Goal: Task Accomplishment & Management: Manage account settings

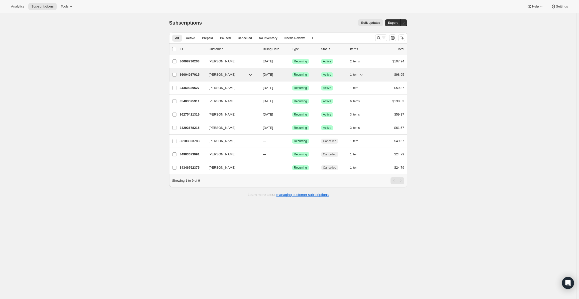
click at [361, 74] on icon "button" at bounding box center [361, 74] width 5 height 5
click at [394, 38] on icon "Customize table column order and visibility" at bounding box center [392, 37] width 5 height 5
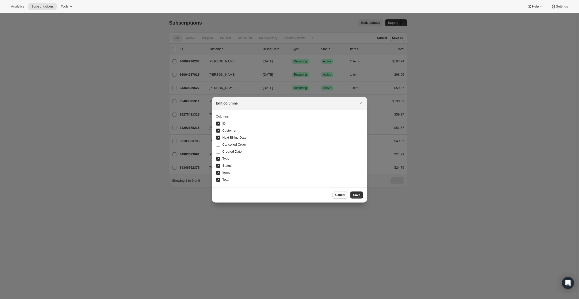
click at [340, 193] on span "Cancel" at bounding box center [340, 195] width 10 height 4
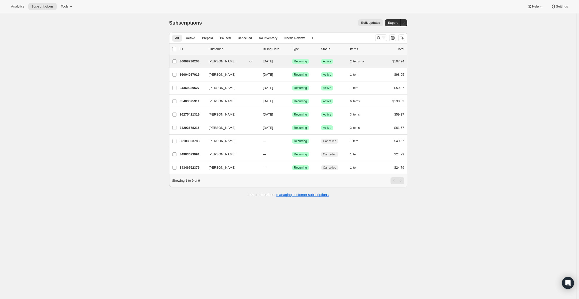
click at [357, 61] on span "2 items" at bounding box center [355, 61] width 10 height 4
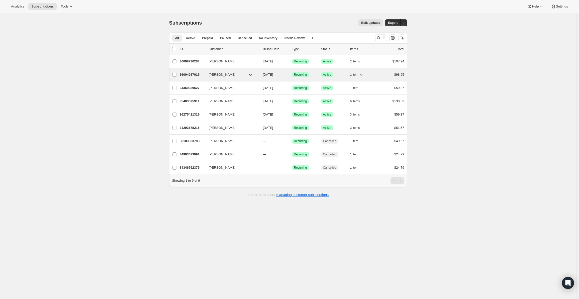
click at [356, 75] on span "1 item" at bounding box center [354, 75] width 8 height 4
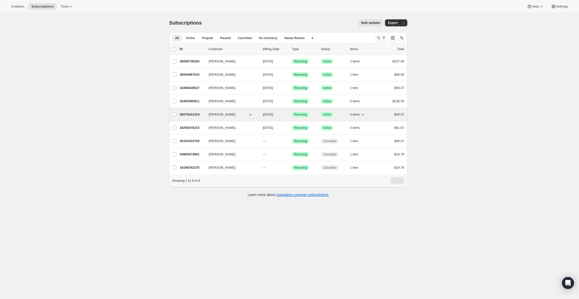
click at [363, 115] on icon "button" at bounding box center [362, 114] width 5 height 5
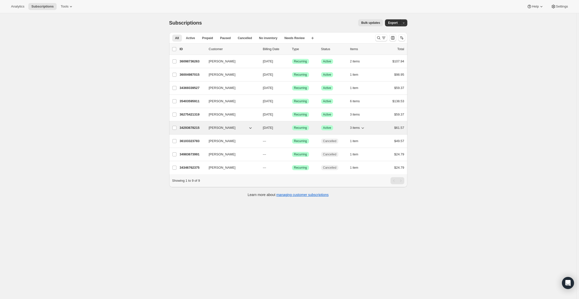
click at [364, 127] on icon "button" at bounding box center [362, 127] width 5 height 5
click at [89, 97] on div "Subscriptions. This page is ready Subscriptions Bulk updates More actions Bulk …" at bounding box center [288, 162] width 576 height 299
